Goal: Task Accomplishment & Management: Use online tool/utility

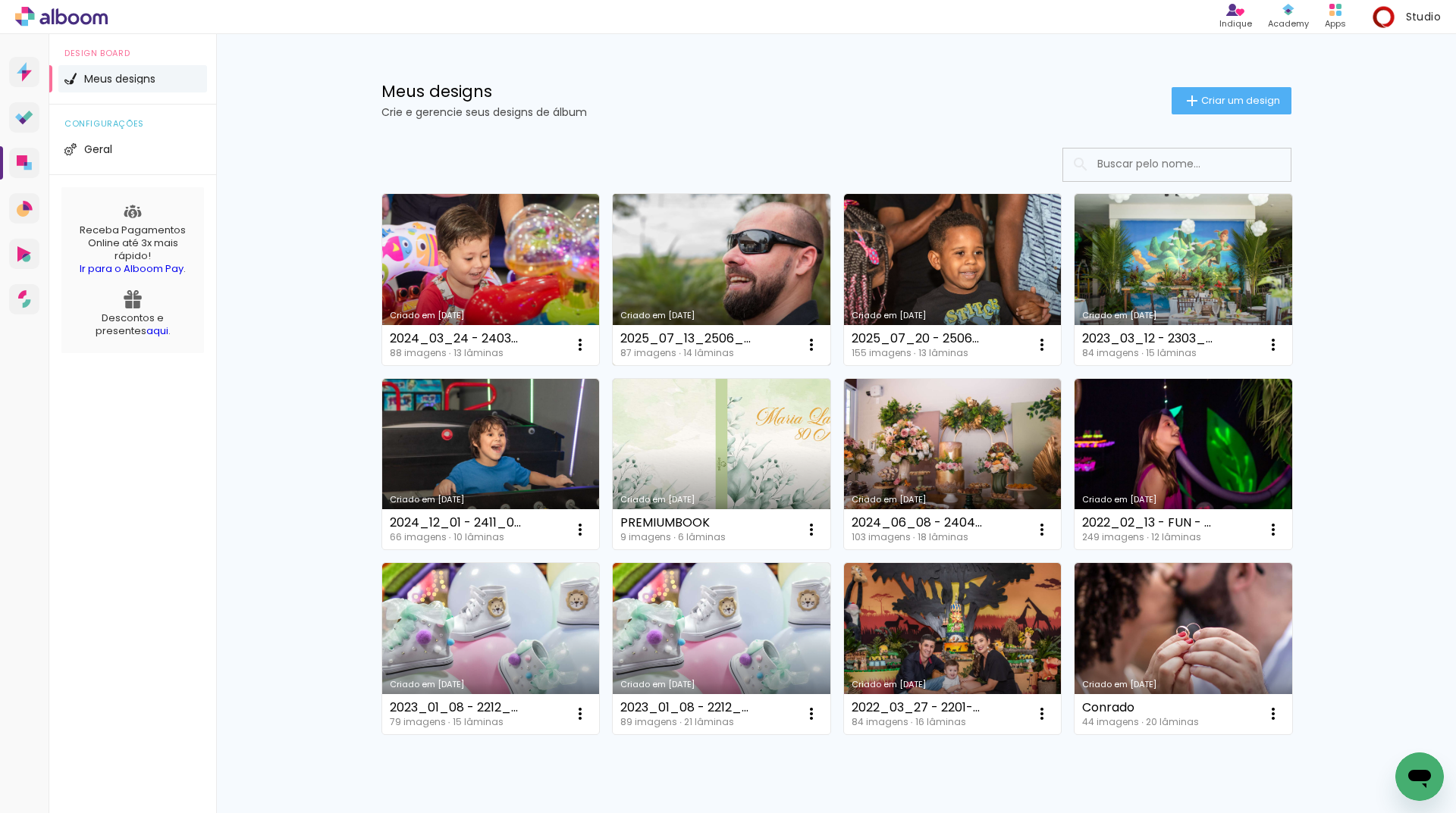
click at [669, 261] on link "Criado em [DATE]" at bounding box center [722, 280] width 218 height 172
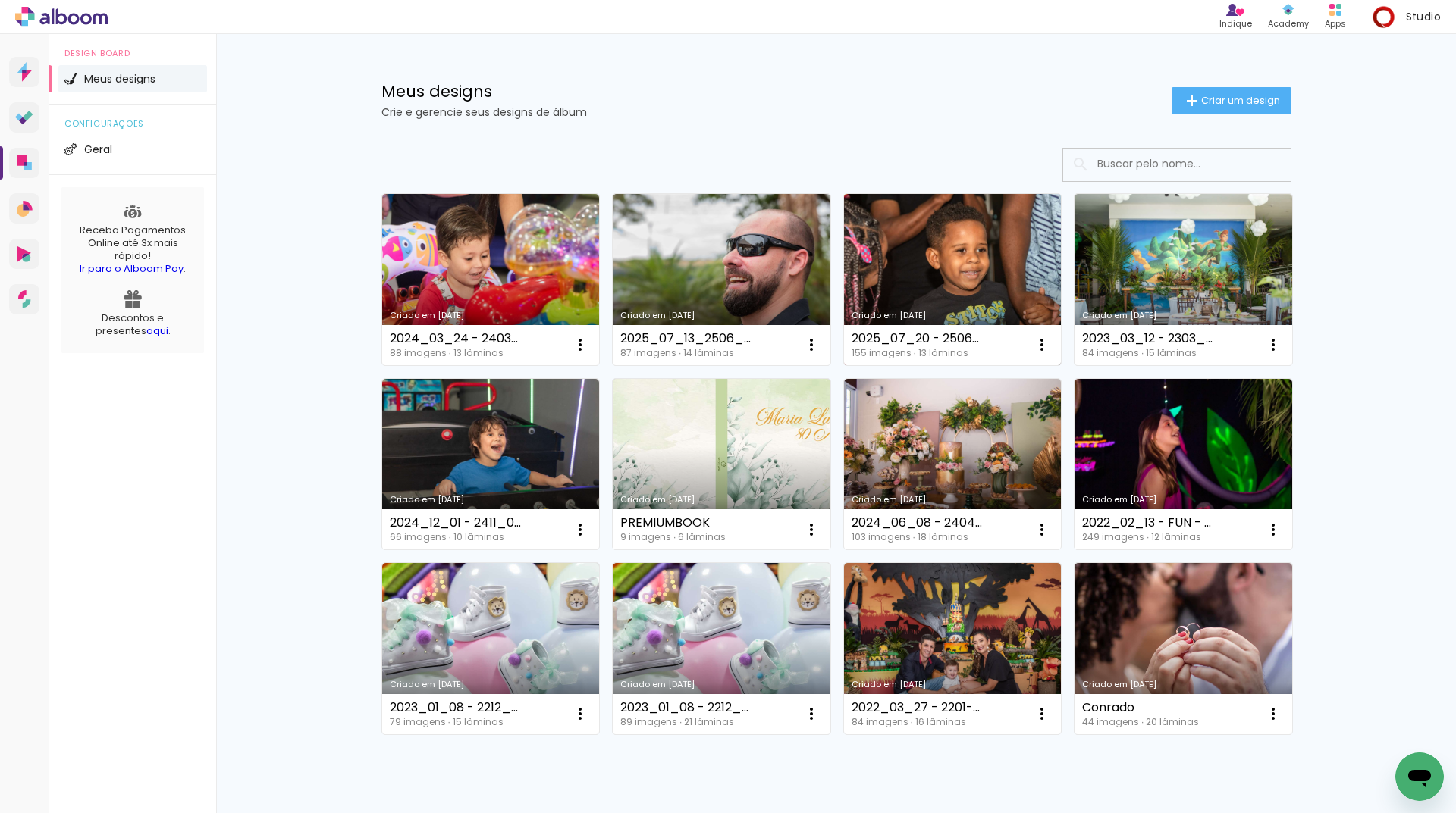
click at [946, 286] on link "Criado em [DATE]" at bounding box center [953, 280] width 218 height 172
